Goal: Register for event/course

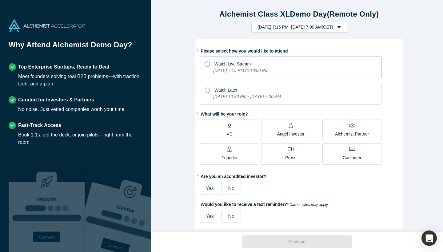
click at [205, 63] on icon at bounding box center [208, 65] width 6 height 6
click at [0, 0] on input "Watch Live Stream [DATE] 7:15 PM to 10:00 PM" at bounding box center [0, 0] width 0 height 0
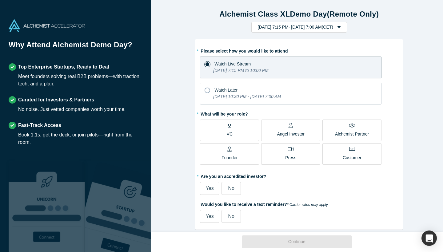
click at [239, 134] on label "VC" at bounding box center [229, 131] width 59 height 22
click at [0, 0] on input "VC" at bounding box center [0, 0] width 0 height 0
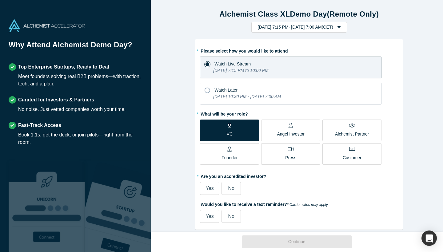
click at [228, 186] on span "No" at bounding box center [231, 188] width 6 height 5
click at [0, 0] on input "No" at bounding box center [0, 0] width 0 height 0
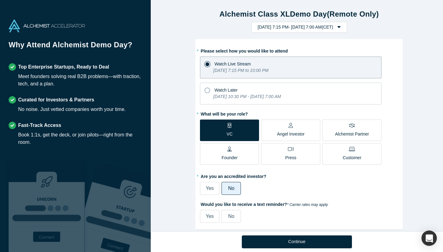
click at [210, 217] on span "Yes" at bounding box center [210, 216] width 8 height 5
click at [0, 0] on input "Yes" at bounding box center [0, 0] width 0 height 0
select select "US"
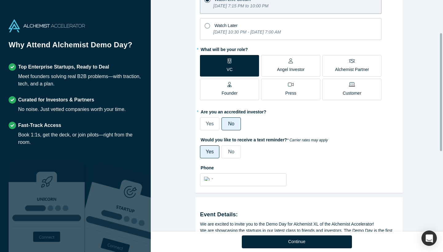
scroll to position [66, 0]
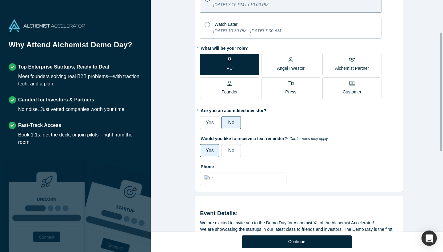
drag, startPoint x: 441, startPoint y: 118, endPoint x: 441, endPoint y: 143, distance: 24.9
click at [441, 143] on div at bounding box center [441, 92] width 2 height 118
type input "+"
select select "Country"
type input "+4"
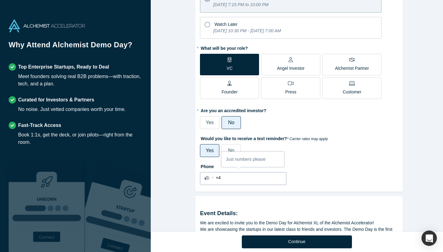
select select "AT"
click at [211, 178] on div "International [GEOGRAPHIC_DATA] [GEOGRAPHIC_DATA] [GEOGRAPHIC_DATA] [GEOGRAPHIC…" at bounding box center [209, 177] width 11 height 9
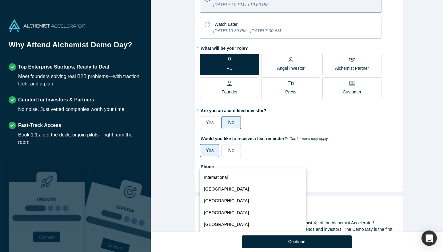
scroll to position [150, 0]
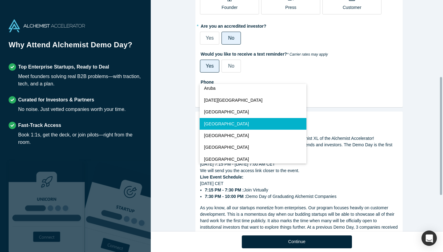
click at [213, 124] on span "[GEOGRAPHIC_DATA]" at bounding box center [226, 124] width 45 height 6
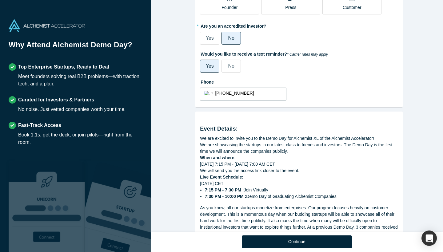
drag, startPoint x: 215, startPoint y: 93, endPoint x: 231, endPoint y: 124, distance: 35.3
click at [216, 94] on input "[PHONE_NUMBER]" at bounding box center [248, 93] width 67 height 9
type input "43 676 89808888"
click at [329, 99] on div "Phone International [GEOGRAPHIC_DATA] [GEOGRAPHIC_DATA] [GEOGRAPHIC_DATA] [GEOG…" at bounding box center [299, 89] width 198 height 24
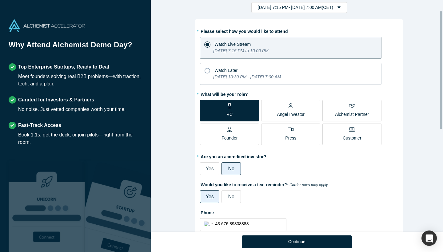
drag, startPoint x: 440, startPoint y: 99, endPoint x: 443, endPoint y: 33, distance: 66.8
click at [443, 33] on div "Alchemist Class XL Demo Day (Remote Only) [DATE] 7:15 PM - [DATE] 7:00 AM ( CET…" at bounding box center [297, 116] width 292 height 232
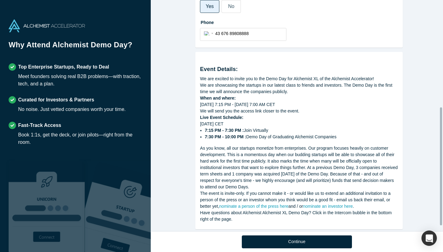
scroll to position [210, 0]
drag, startPoint x: 440, startPoint y: 117, endPoint x: 429, endPoint y: 209, distance: 92.9
click at [439, 214] on div "Alchemist Class XL Demo Day (Remote Only) [DATE] 7:15 PM - [DATE] 7:00 AM ( CET…" at bounding box center [297, 116] width 292 height 232
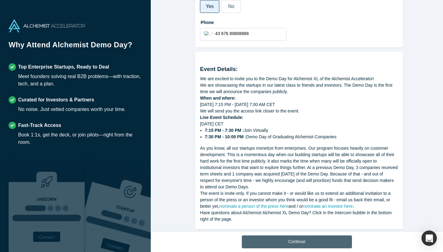
click at [301, 243] on button "Continue" at bounding box center [297, 242] width 110 height 13
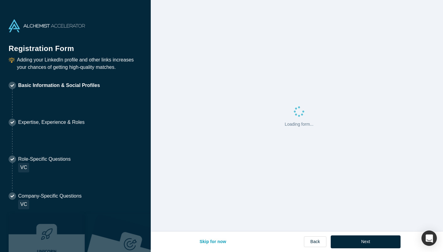
select select "AT"
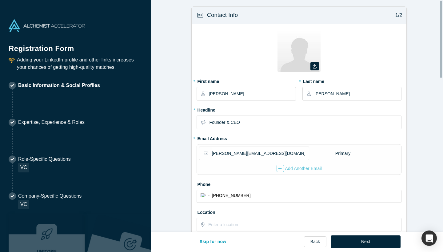
drag, startPoint x: 440, startPoint y: 63, endPoint x: 439, endPoint y: 67, distance: 4.5
click at [439, 67] on div "Contact Info 1/2 Zoom Save Remove Upload New * First name [PERSON_NAME] * Last …" at bounding box center [297, 116] width 292 height 232
drag, startPoint x: 441, startPoint y: 62, endPoint x: 427, endPoint y: 91, distance: 31.8
click at [427, 91] on div "Contact Info 1/2 Zoom Save Remove Upload New * First name [PERSON_NAME] * Last …" at bounding box center [297, 116] width 292 height 232
drag, startPoint x: 440, startPoint y: 55, endPoint x: 439, endPoint y: 60, distance: 5.0
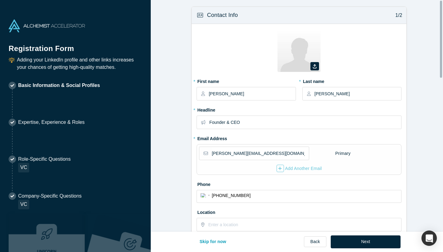
click at [439, 60] on div "Contact Info 1/2 Zoom Save Remove Upload New * First name [PERSON_NAME] * Last …" at bounding box center [297, 116] width 292 height 232
drag, startPoint x: 440, startPoint y: 46, endPoint x: 435, endPoint y: 92, distance: 46.8
click at [435, 93] on div "Contact Info 1/2 Zoom Save Remove Upload New * First name [PERSON_NAME] * Last …" at bounding box center [297, 116] width 292 height 232
click at [280, 124] on input "Founder & CEO" at bounding box center [305, 122] width 192 height 13
drag, startPoint x: 440, startPoint y: 62, endPoint x: 437, endPoint y: 85, distance: 23.0
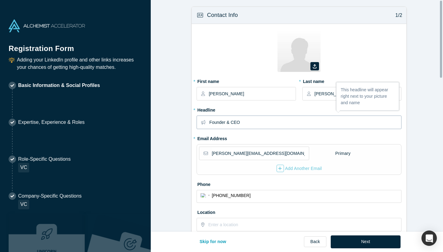
click at [437, 85] on div "Contact Info 1/2 Zoom Save Remove Upload New * First name [PERSON_NAME] * Last …" at bounding box center [297, 116] width 292 height 232
click at [439, 67] on form "Contact Info 1/2 Zoom Save Remove Upload New * First name [PERSON_NAME] * Last …" at bounding box center [299, 198] width 297 height 384
drag, startPoint x: 438, startPoint y: 84, endPoint x: 437, endPoint y: 92, distance: 8.3
click at [437, 92] on div "Contact Info 1/2 Zoom Save Remove Upload New * First name [PERSON_NAME] * Last …" at bounding box center [297, 116] width 292 height 232
click at [442, 73] on form "Contact Info 1/2 Zoom Save Remove Upload New * First name [PERSON_NAME] * Last …" at bounding box center [299, 198] width 297 height 384
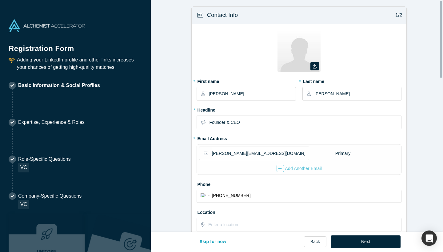
click at [440, 75] on div at bounding box center [441, 39] width 2 height 77
click at [441, 74] on div at bounding box center [441, 39] width 2 height 77
drag, startPoint x: 439, startPoint y: 82, endPoint x: 435, endPoint y: 85, distance: 5.2
click at [439, 85] on div "Contact Info 1/2 Zoom Save Remove Upload New * First name [PERSON_NAME] * Last …" at bounding box center [297, 116] width 292 height 232
click at [250, 91] on input "[PERSON_NAME]" at bounding box center [252, 93] width 86 height 13
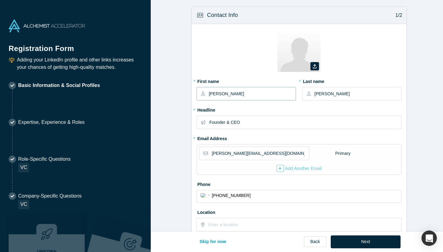
drag, startPoint x: 228, startPoint y: 94, endPoint x: 202, endPoint y: 93, distance: 25.6
click at [202, 93] on div "[PERSON_NAME]" at bounding box center [246, 94] width 99 height 14
type input "[PERSON_NAME]"
drag, startPoint x: 322, startPoint y: 89, endPoint x: 309, endPoint y: 89, distance: 13.2
drag, startPoint x: 323, startPoint y: 93, endPoint x: 312, endPoint y: 93, distance: 11.7
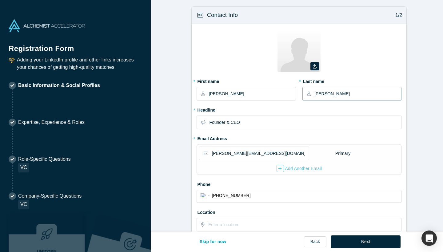
click at [312, 93] on div "[PERSON_NAME]" at bounding box center [351, 94] width 99 height 14
type input "Kurzbauer"
drag, startPoint x: 274, startPoint y: 155, endPoint x: 204, endPoint y: 146, distance: 71.0
paste input "[PERSON_NAME][EMAIL_ADDRESS][DOMAIN_NAME]"
type input "[PERSON_NAME][EMAIL_ADDRESS][DOMAIN_NAME]"
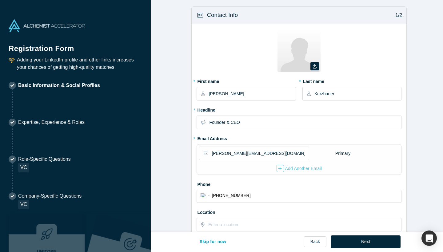
click at [174, 164] on form "Contact Info 1/2 Zoom Save Remove Upload New * First name [PERSON_NAME] * Last …" at bounding box center [299, 198] width 297 height 384
drag, startPoint x: 441, startPoint y: 54, endPoint x: 435, endPoint y: 75, distance: 21.8
click at [434, 75] on div "Contact Info 1/2 Zoom Save Remove Upload New * First name [PERSON_NAME] * Last …" at bounding box center [297, 116] width 292 height 232
drag, startPoint x: 440, startPoint y: 70, endPoint x: 428, endPoint y: 93, distance: 25.6
click at [430, 90] on div "Contact Info 1/2 Zoom Save Remove Upload New * First name [PERSON_NAME] * Last …" at bounding box center [297, 116] width 292 height 232
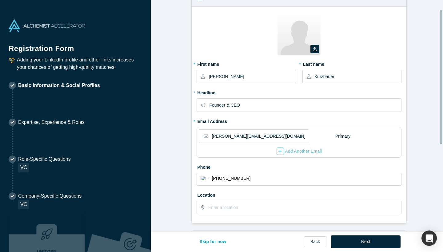
scroll to position [12, 0]
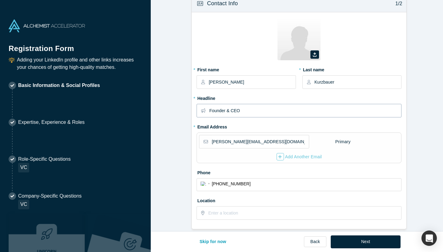
click at [238, 106] on input "Founder & CEO" at bounding box center [305, 110] width 192 height 13
click at [239, 109] on input "Founder & CEO" at bounding box center [305, 110] width 192 height 13
drag, startPoint x: 240, startPoint y: 110, endPoint x: 185, endPoint y: 105, distance: 55.3
click at [185, 105] on form "Contact Info 1/2 Zoom Save Remove Upload New * First name [PERSON_NAME] * Last …" at bounding box center [299, 187] width 297 height 384
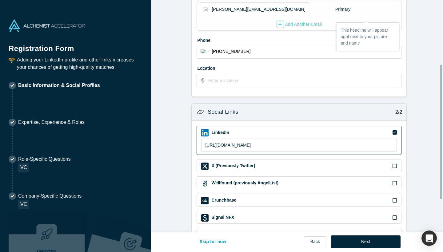
scroll to position [167, 0]
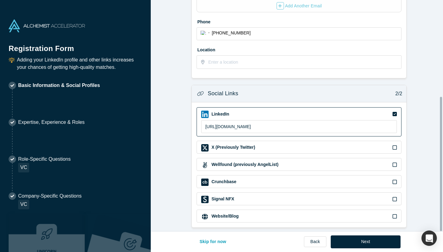
drag, startPoint x: 440, startPoint y: 49, endPoint x: 443, endPoint y: 149, distance: 99.7
click at [443, 149] on div "Contact Info 1/2 Zoom Save Remove Upload New * First name [PERSON_NAME] * Last …" at bounding box center [297, 116] width 292 height 232
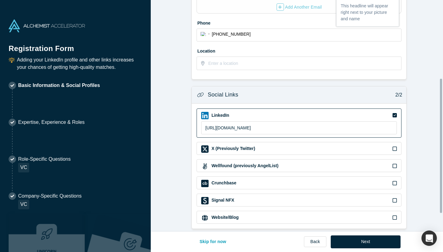
drag, startPoint x: 441, startPoint y: 32, endPoint x: 441, endPoint y: 121, distance: 89.5
click at [441, 121] on div at bounding box center [441, 146] width 2 height 134
type input "Investors Community Manager"
drag, startPoint x: 277, startPoint y: 128, endPoint x: 280, endPoint y: 125, distance: 4.8
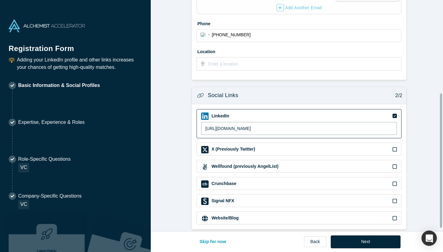
click at [280, 125] on input "[URL][DOMAIN_NAME]" at bounding box center [299, 128] width 196 height 13
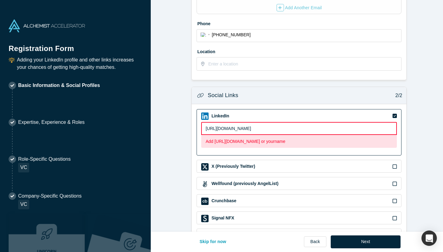
paste input "[PERSON_NAME]"
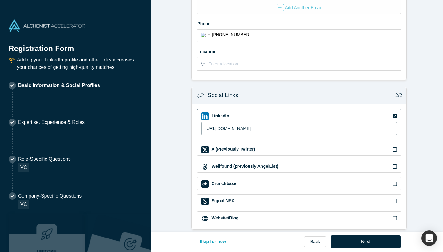
type input "[URL][DOMAIN_NAME]"
click at [423, 110] on form "Contact Info 1/2 Zoom Save Remove Upload New * First name [PERSON_NAME] * Last …" at bounding box center [299, 38] width 297 height 384
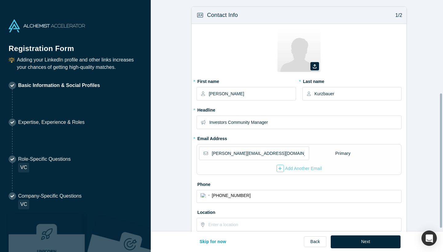
click at [441, 61] on div at bounding box center [441, 116] width 2 height 231
click at [442, 102] on div "Contact Info 1/2 Zoom Save Remove Upload New * First name [PERSON_NAME] * Last …" at bounding box center [297, 116] width 292 height 232
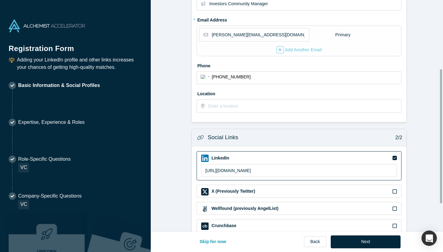
scroll to position [167, 0]
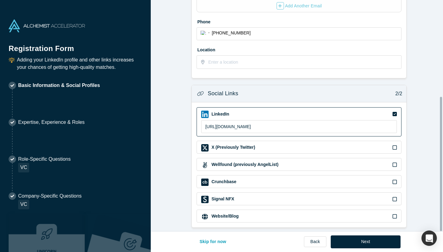
drag, startPoint x: 440, startPoint y: 87, endPoint x: 443, endPoint y: 200, distance: 112.3
click at [443, 200] on div "Contact Info 1/2 Zoom Save Remove Upload New * First name [PERSON_NAME] * Last …" at bounding box center [297, 116] width 292 height 232
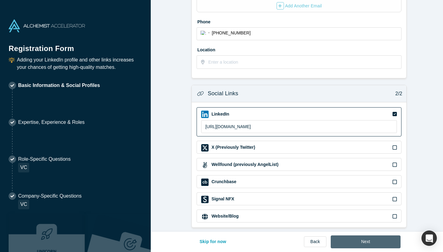
click at [372, 240] on button "Next" at bounding box center [366, 242] width 70 height 13
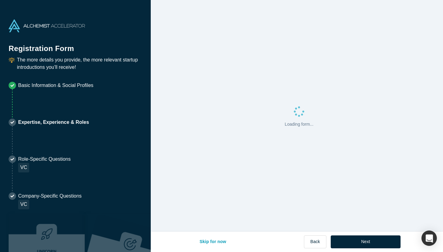
scroll to position [0, 0]
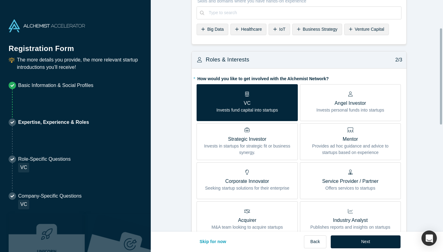
drag, startPoint x: 441, startPoint y: 77, endPoint x: 442, endPoint y: 101, distance: 24.3
click at [442, 101] on div "Achievements 1/3 * What are your top 3-5 professional achievements? Founder in …" at bounding box center [297, 116] width 292 height 232
click at [209, 240] on button "Skip for now" at bounding box center [213, 242] width 40 height 13
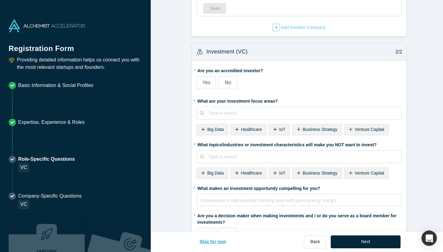
scroll to position [0, 0]
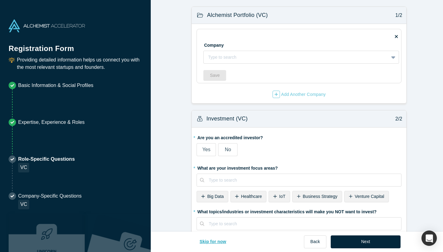
click at [213, 244] on button "Skip for now" at bounding box center [213, 242] width 40 height 13
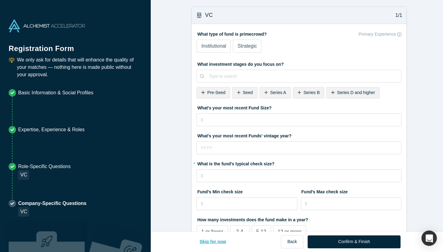
click at [213, 242] on button "Skip for now" at bounding box center [213, 242] width 40 height 13
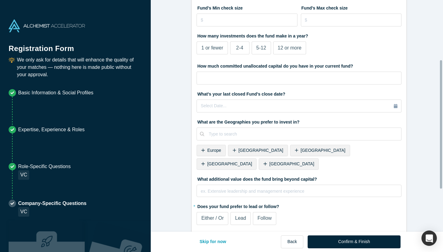
scroll to position [26, 0]
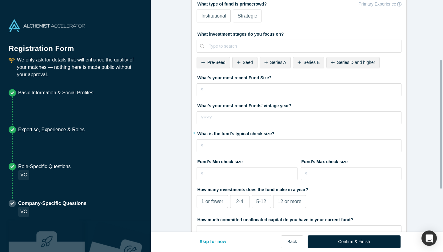
drag, startPoint x: 440, startPoint y: 110, endPoint x: 438, endPoint y: 125, distance: 14.8
click at [438, 125] on div "Alchemist Portfolio (VC) 1/2 Company Type to search To pick up a draggable item…" at bounding box center [297, 116] width 292 height 232
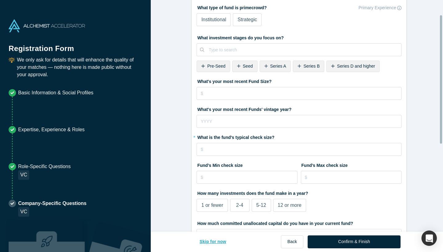
click at [204, 240] on button "Skip for now" at bounding box center [213, 242] width 40 height 13
click at [205, 240] on button "Skip for now" at bounding box center [213, 242] width 40 height 13
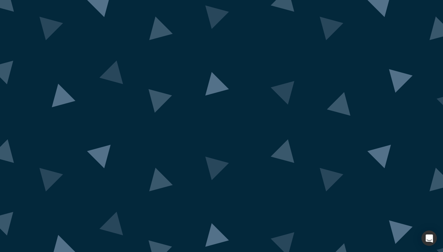
drag, startPoint x: 440, startPoint y: 125, endPoint x: 442, endPoint y: 81, distance: 44.7
